Goal: Task Accomplishment & Management: Use online tool/utility

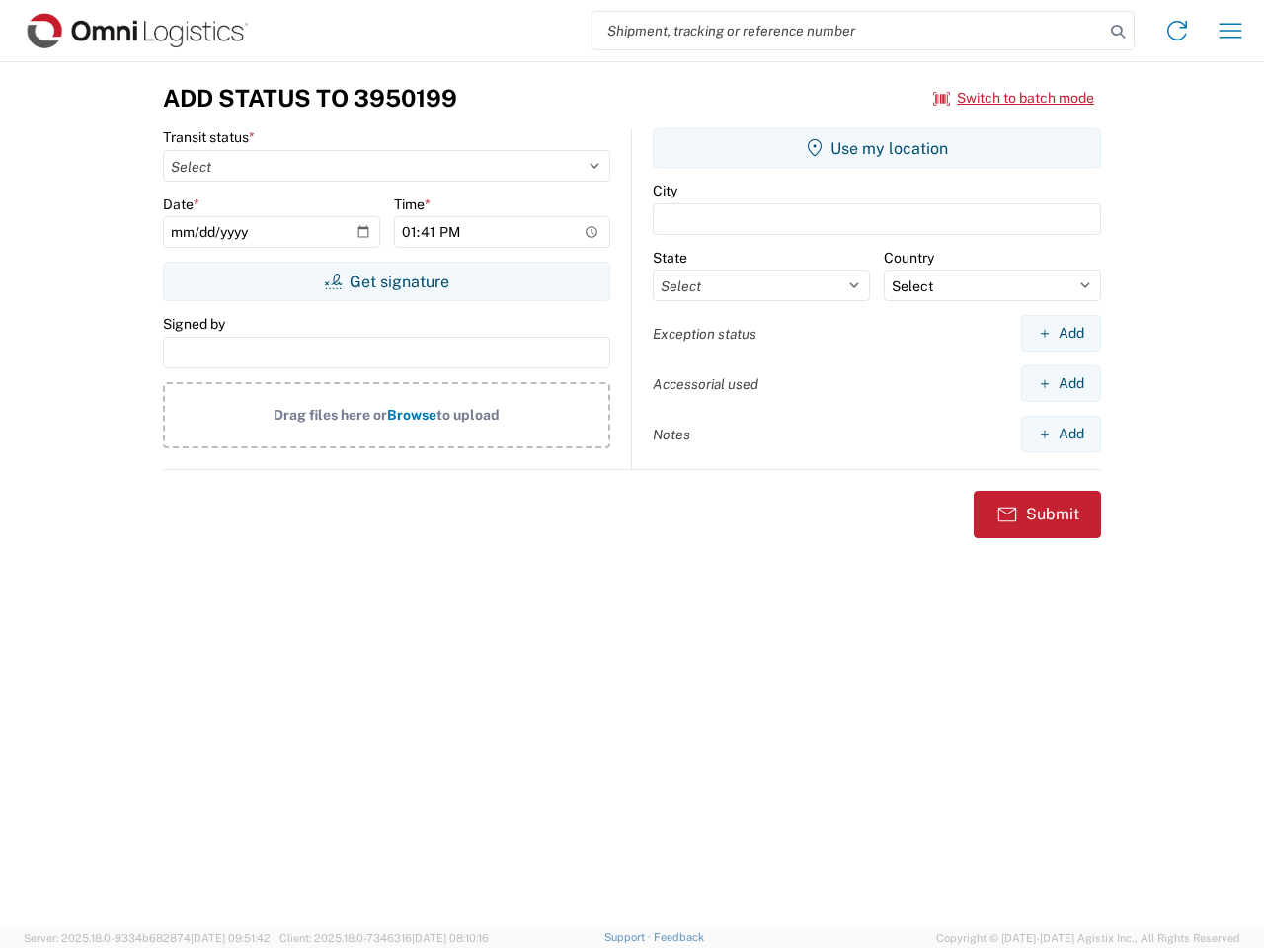
click at [848, 31] on input "search" at bounding box center [849, 31] width 512 height 38
click at [1118, 32] on icon at bounding box center [1118, 32] width 28 height 28
click at [1177, 31] on icon at bounding box center [1177, 31] width 32 height 32
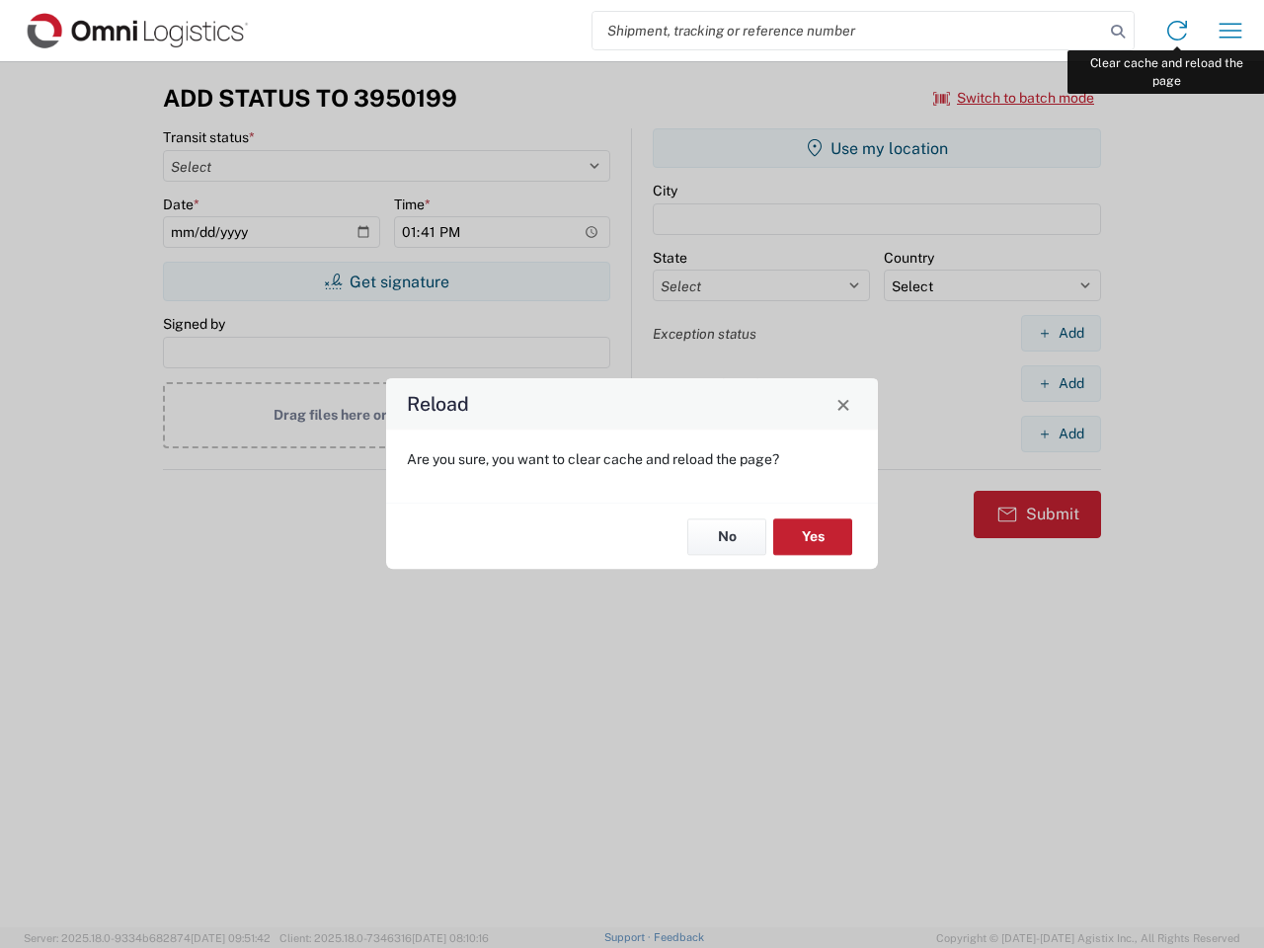
click at [1231, 31] on div "Reload Are you sure, you want to clear cache and reload the page? No Yes" at bounding box center [632, 474] width 1264 height 948
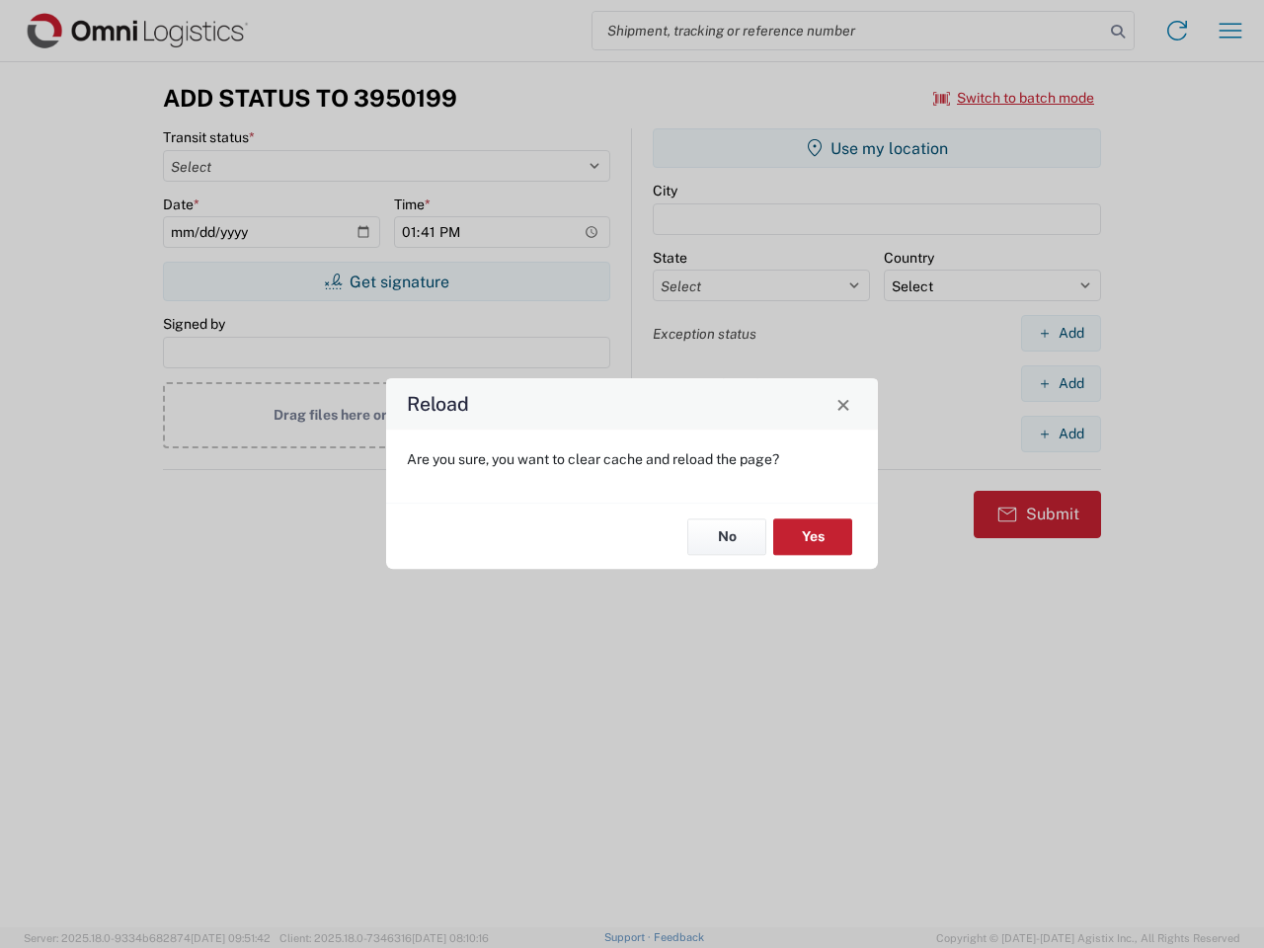
click at [1014, 98] on div "Reload Are you sure, you want to clear cache and reload the page? No Yes" at bounding box center [632, 474] width 1264 height 948
click at [386, 281] on div "Reload Are you sure, you want to clear cache and reload the page? No Yes" at bounding box center [632, 474] width 1264 height 948
click at [877, 148] on div "Reload Are you sure, you want to clear cache and reload the page? No Yes" at bounding box center [632, 474] width 1264 height 948
click at [1061, 333] on div "Reload Are you sure, you want to clear cache and reload the page? No Yes" at bounding box center [632, 474] width 1264 height 948
click at [1061, 383] on div "Reload Are you sure, you want to clear cache and reload the page? No Yes" at bounding box center [632, 474] width 1264 height 948
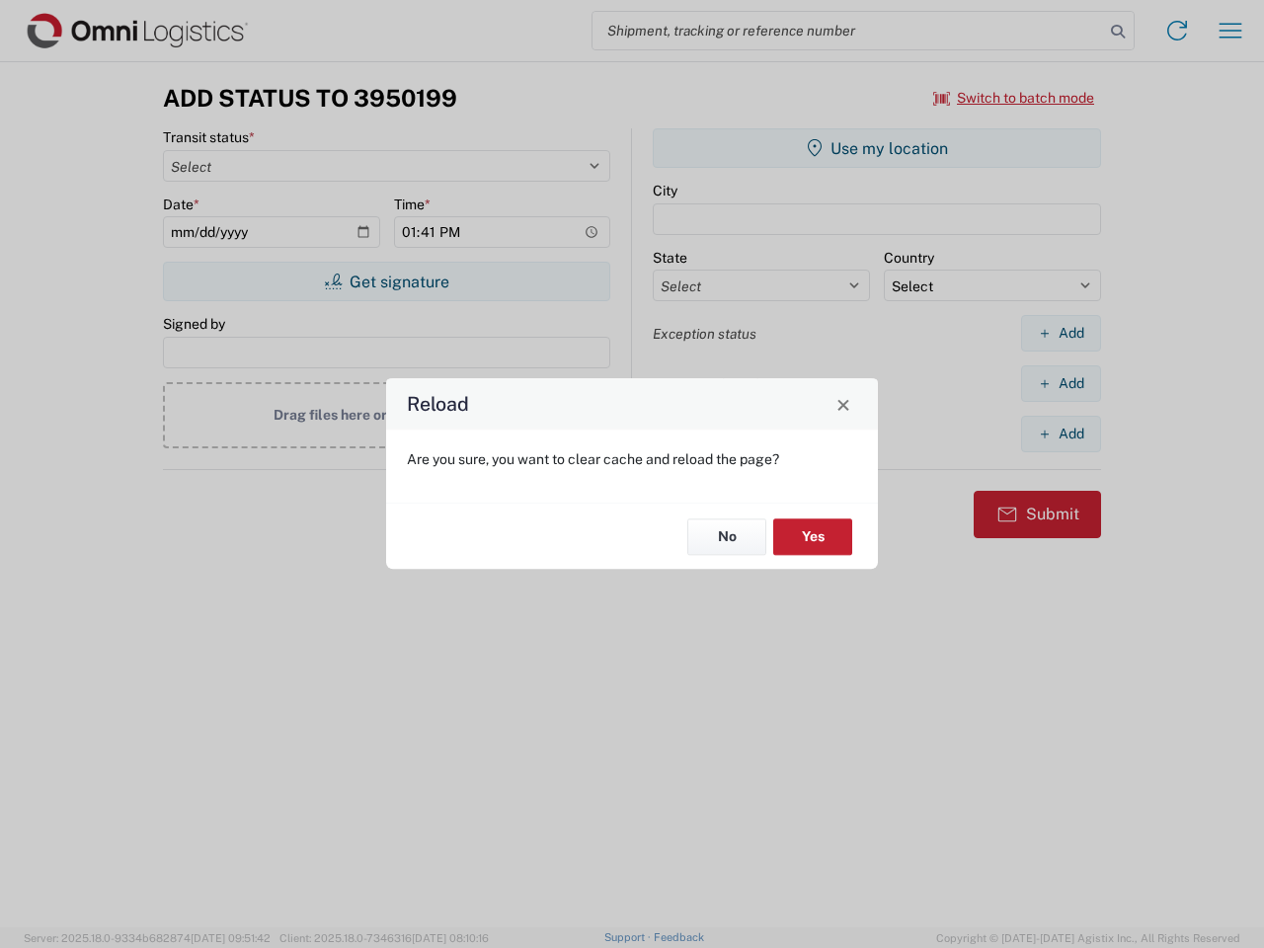
click at [1061, 434] on div "Reload Are you sure, you want to clear cache and reload the page? No Yes" at bounding box center [632, 474] width 1264 height 948
